Goal: Transaction & Acquisition: Purchase product/service

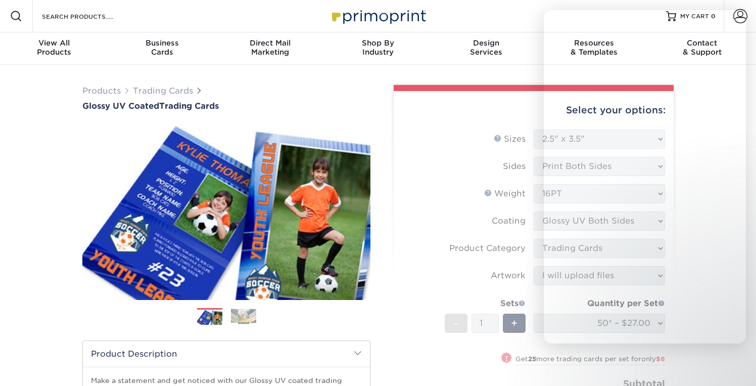
select select "2.50x3.50"
select select "c2f9bce9-36c2-409d-b101-c29d9d031e18"
select select "upload"
select select "50* – $27.00"
select select "39596162-017c-462f-bc43-9f550c8c2591"
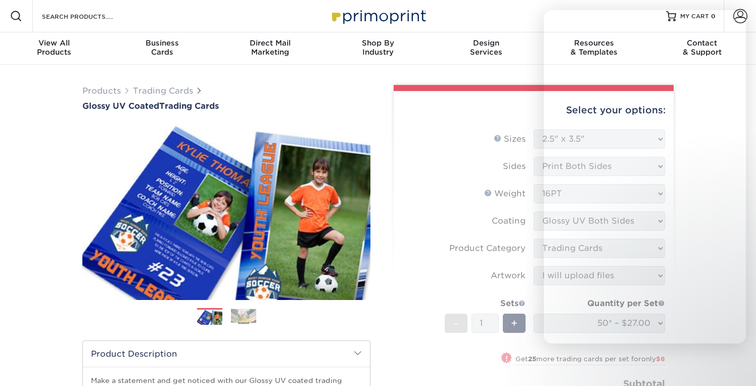
select select "286804"
select select "13"
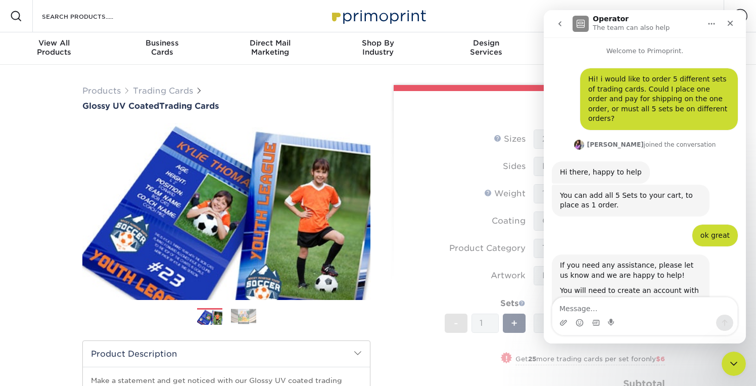
scroll to position [2, 0]
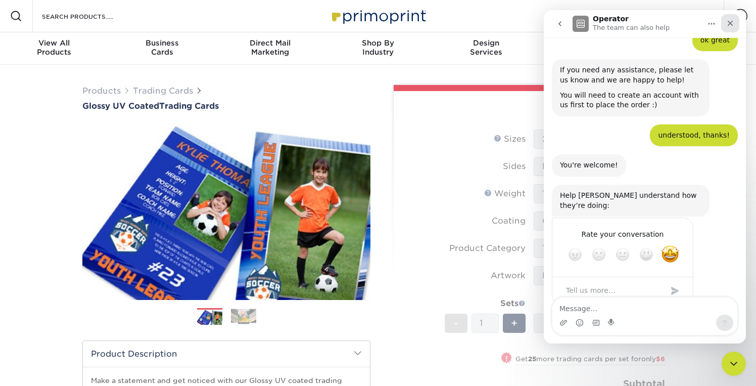
click at [734, 22] on div "Close" at bounding box center [730, 23] width 18 height 18
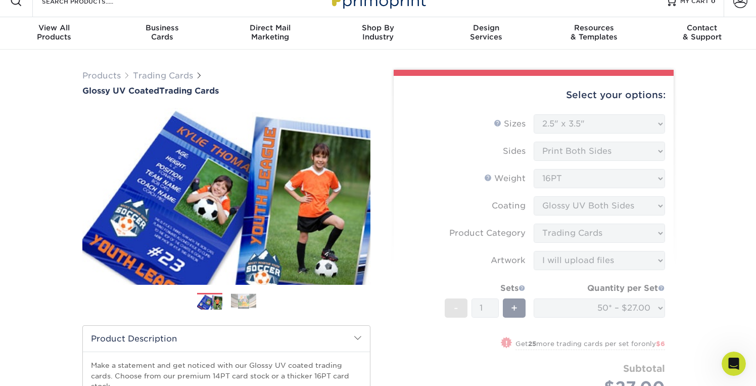
scroll to position [0, 0]
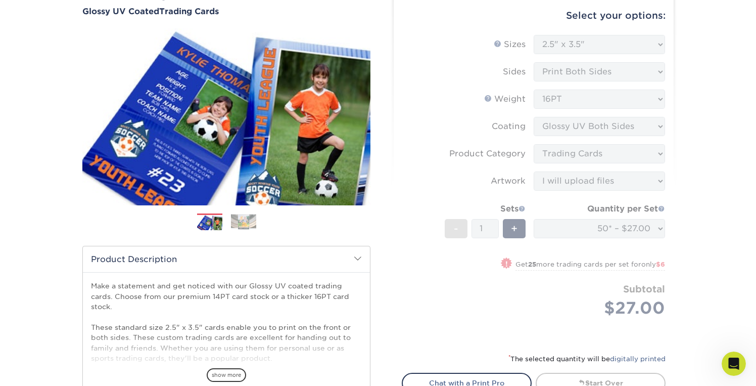
scroll to position [146, 0]
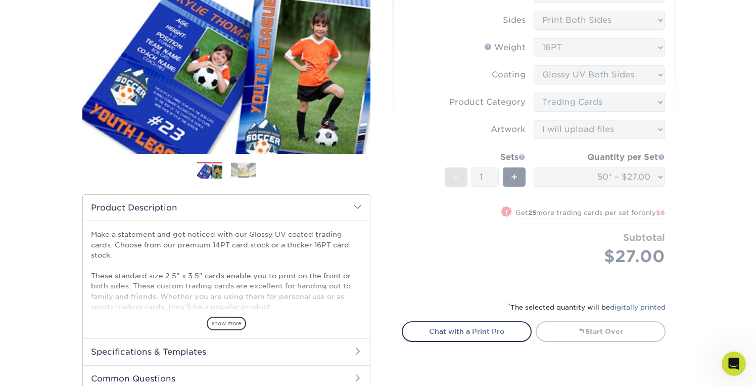
click at [457, 250] on form "Sizes Help Sizes Please Select 2.5" x 3.5" Sides Please Select 16PT - 1" at bounding box center [534, 136] width 264 height 306
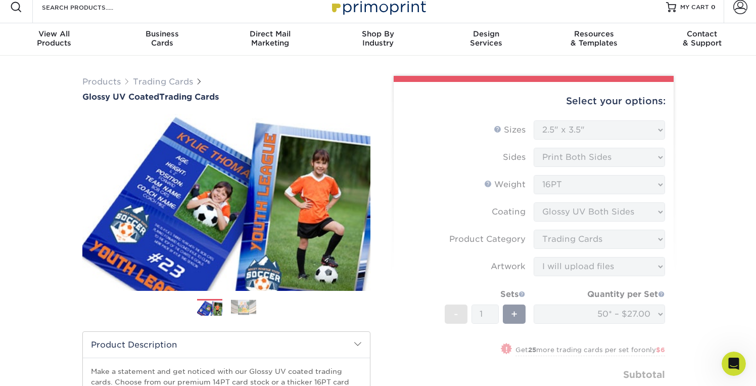
scroll to position [0, 0]
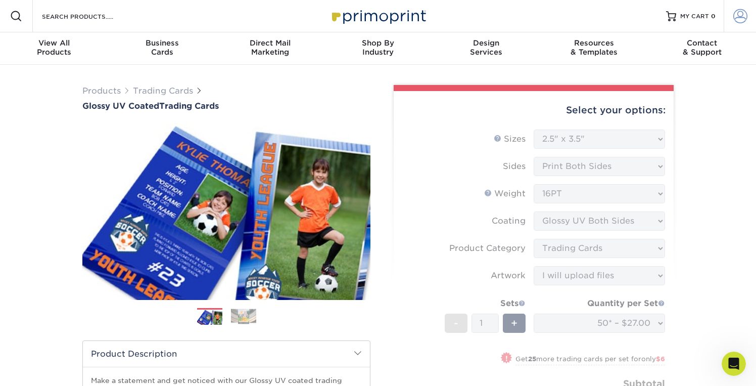
click at [740, 14] on span at bounding box center [740, 16] width 14 height 14
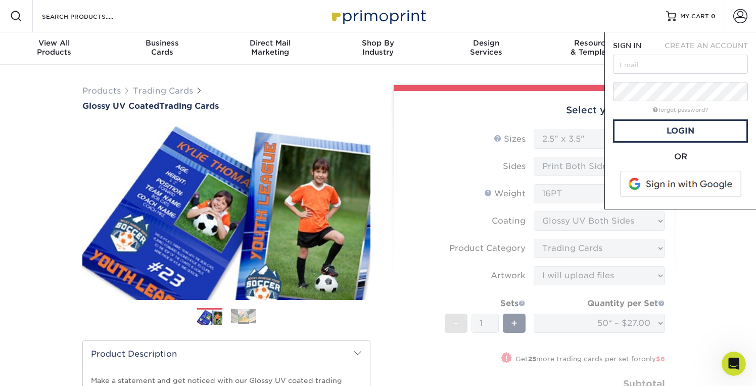
click at [683, 42] on span "CREATE AN ACCOUNT" at bounding box center [706, 45] width 83 height 8
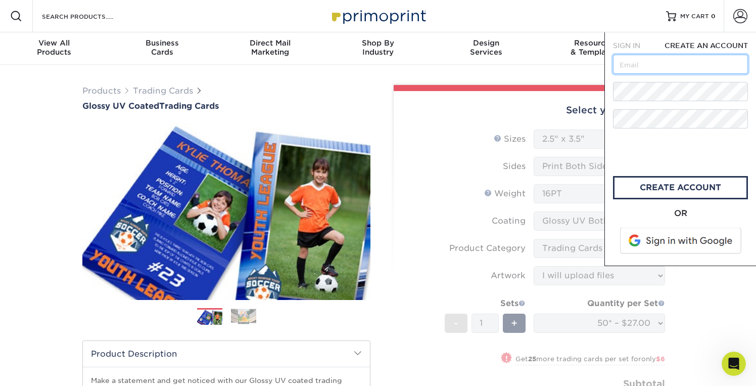
click at [670, 64] on input "text" at bounding box center [680, 64] width 135 height 19
type input "[EMAIL_ADDRESS][DOMAIN_NAME]"
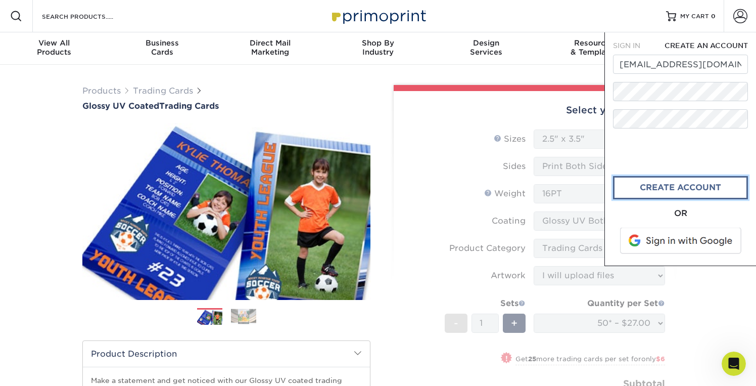
click at [660, 187] on link "create account" at bounding box center [680, 187] width 135 height 23
